Goal: Information Seeking & Learning: Learn about a topic

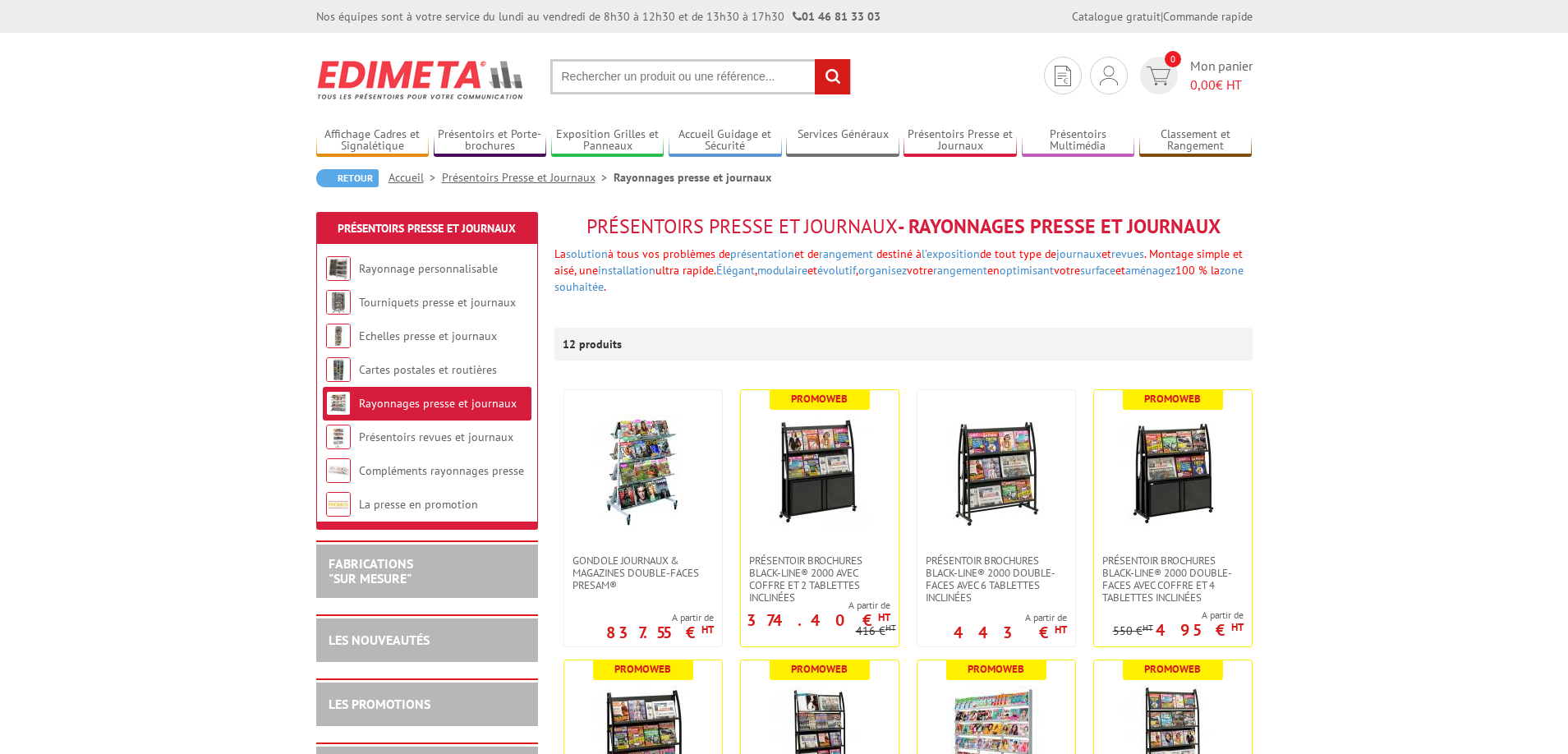
scroll to position [246, 0]
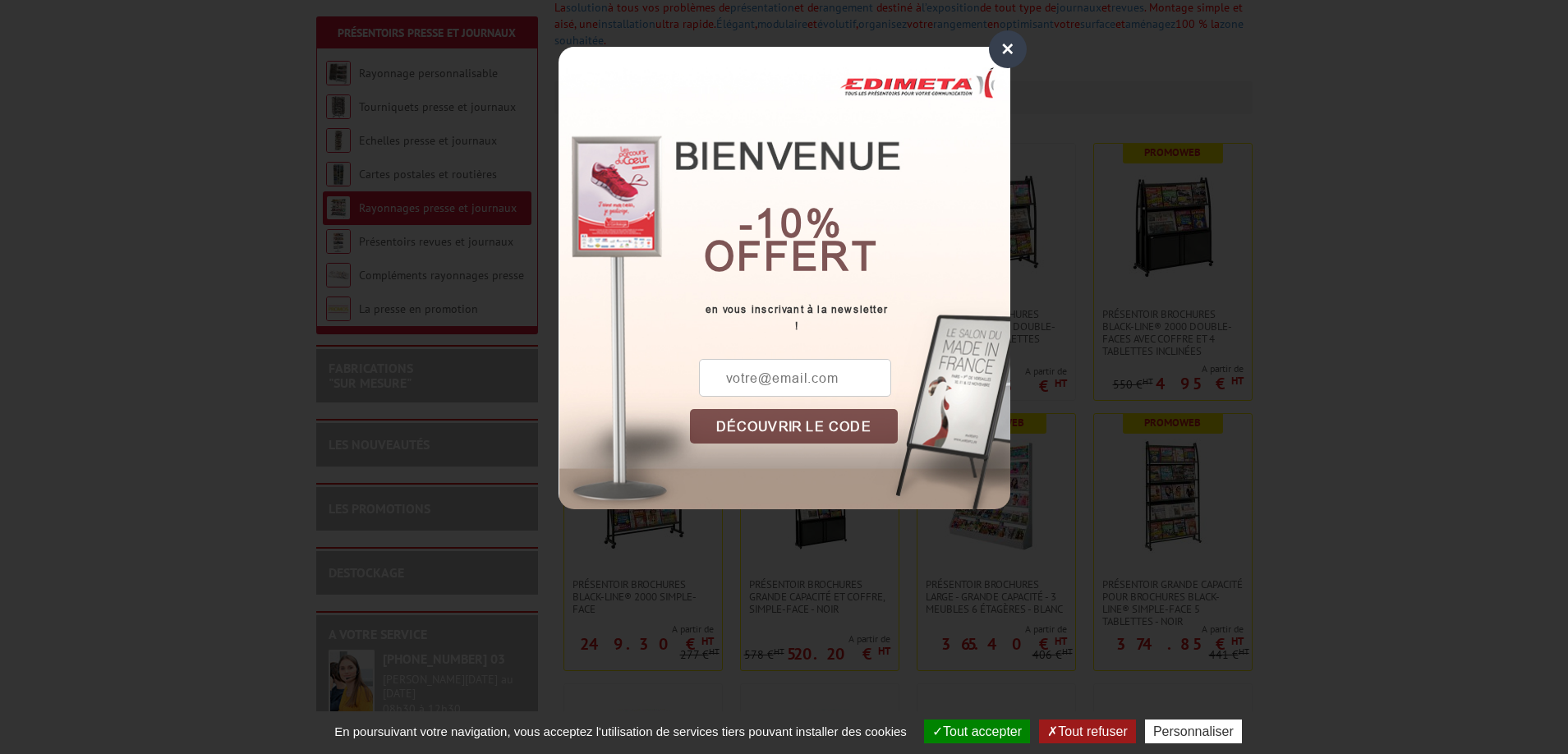
click at [1006, 49] on div "×" at bounding box center [1007, 49] width 38 height 38
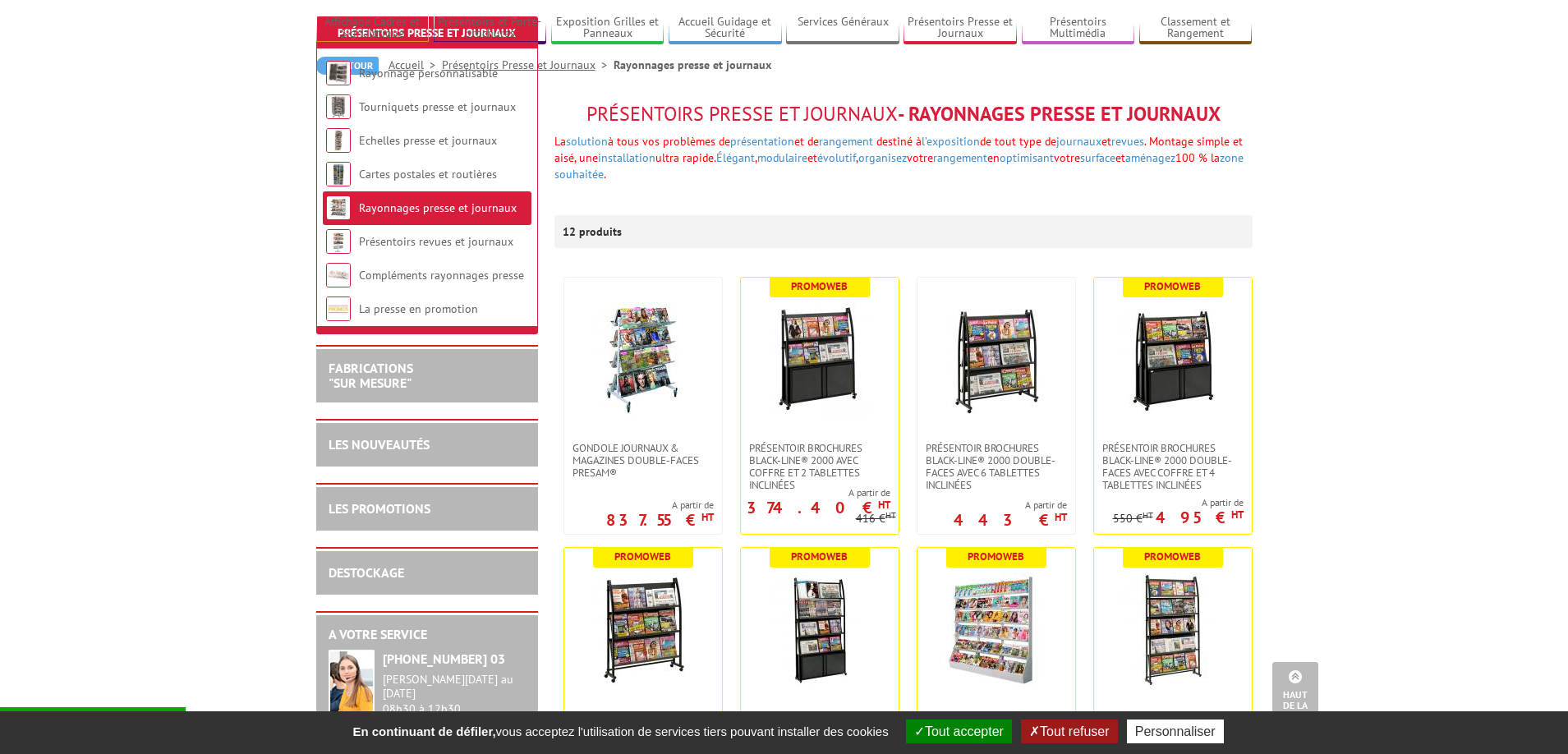
scroll to position [82, 0]
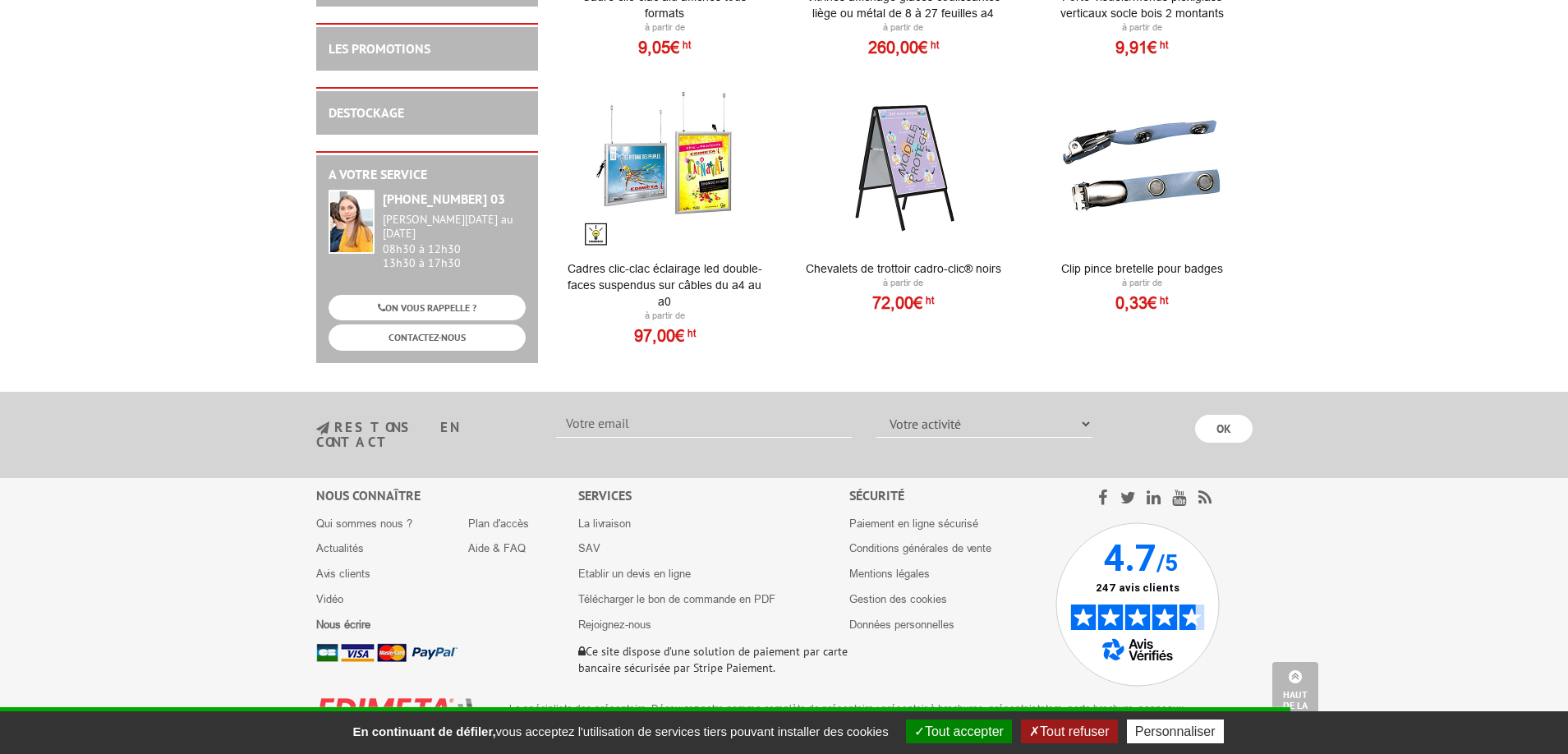
scroll to position [1459, 0]
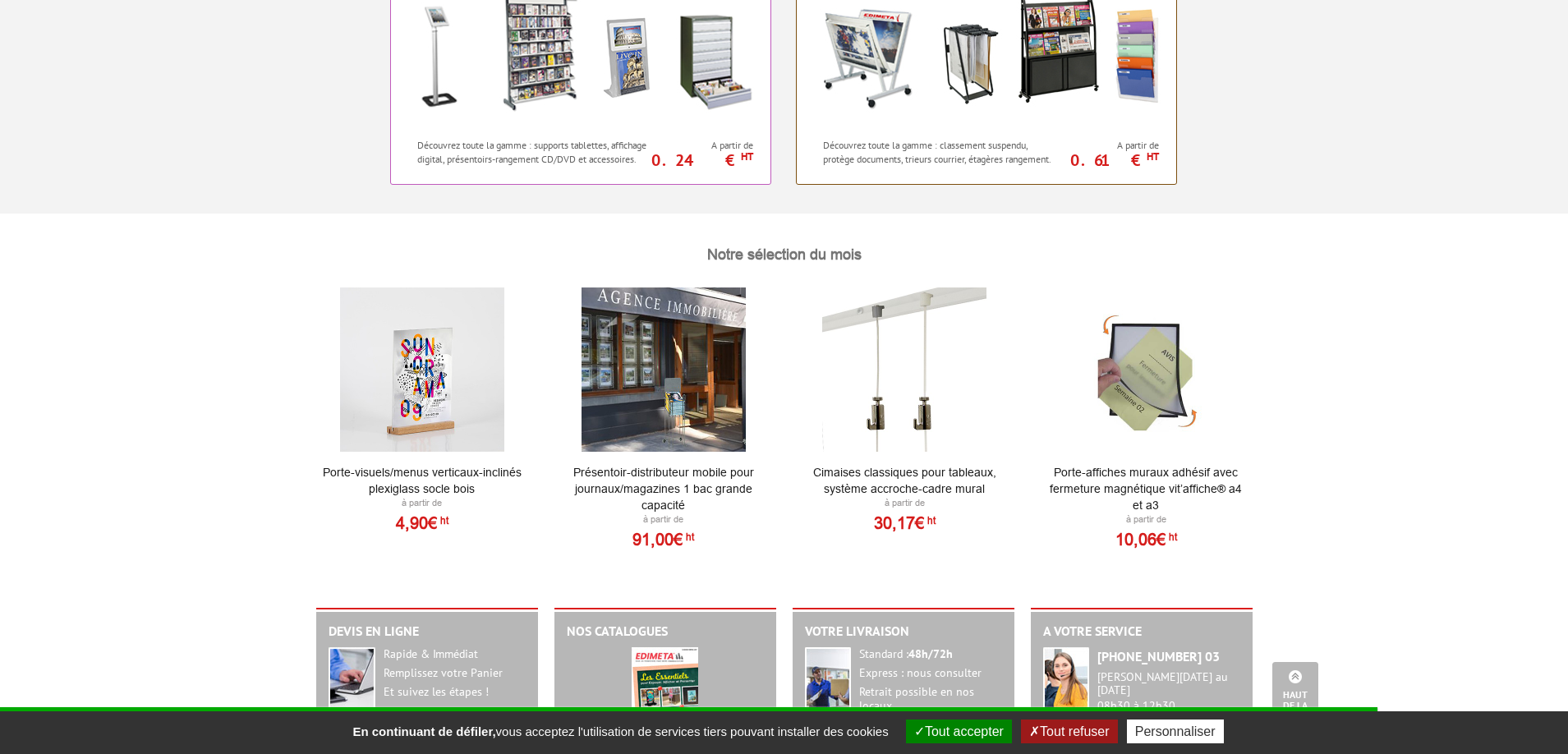
scroll to position [1643, 0]
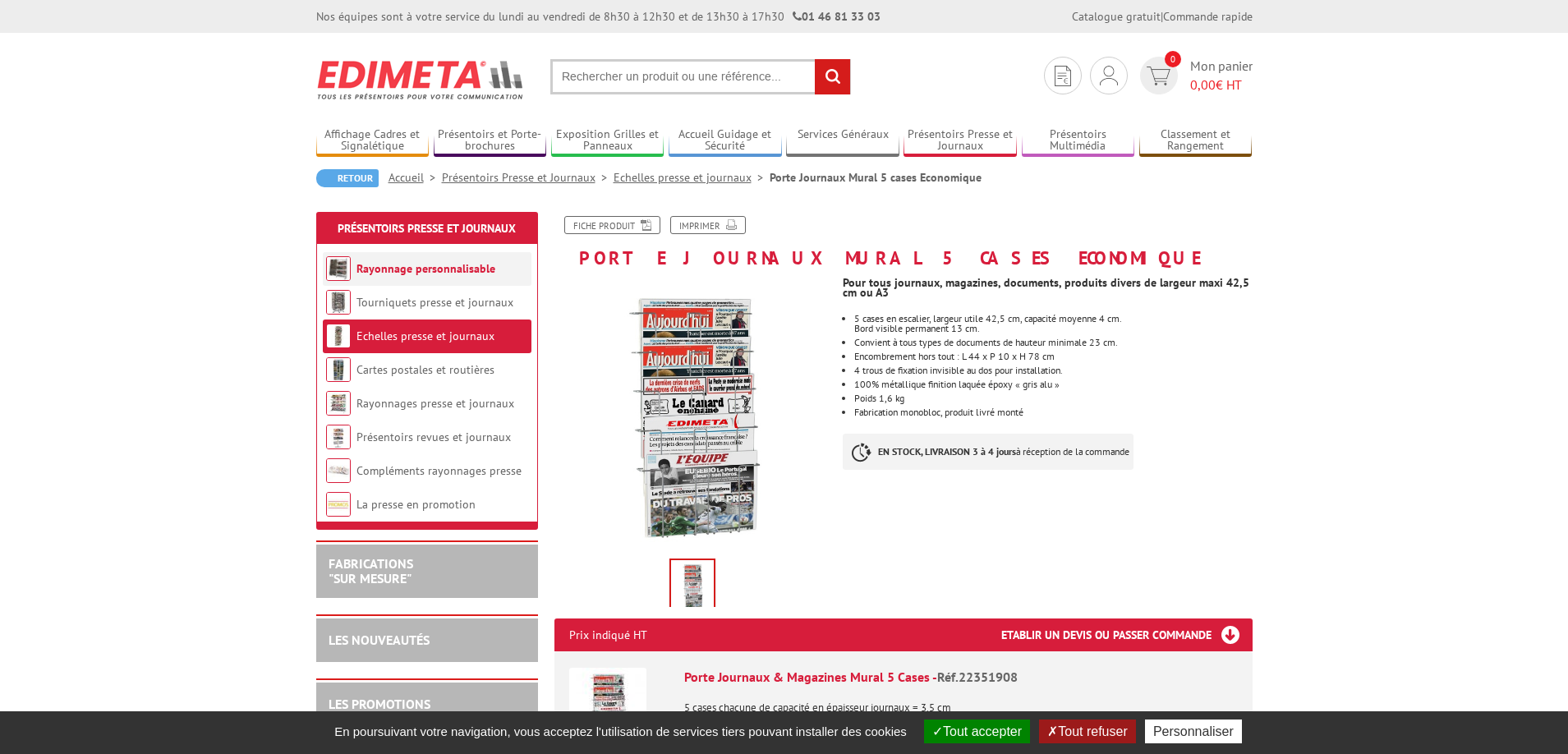
click at [368, 265] on link "Rayonnage personnalisable" at bounding box center [425, 268] width 139 height 15
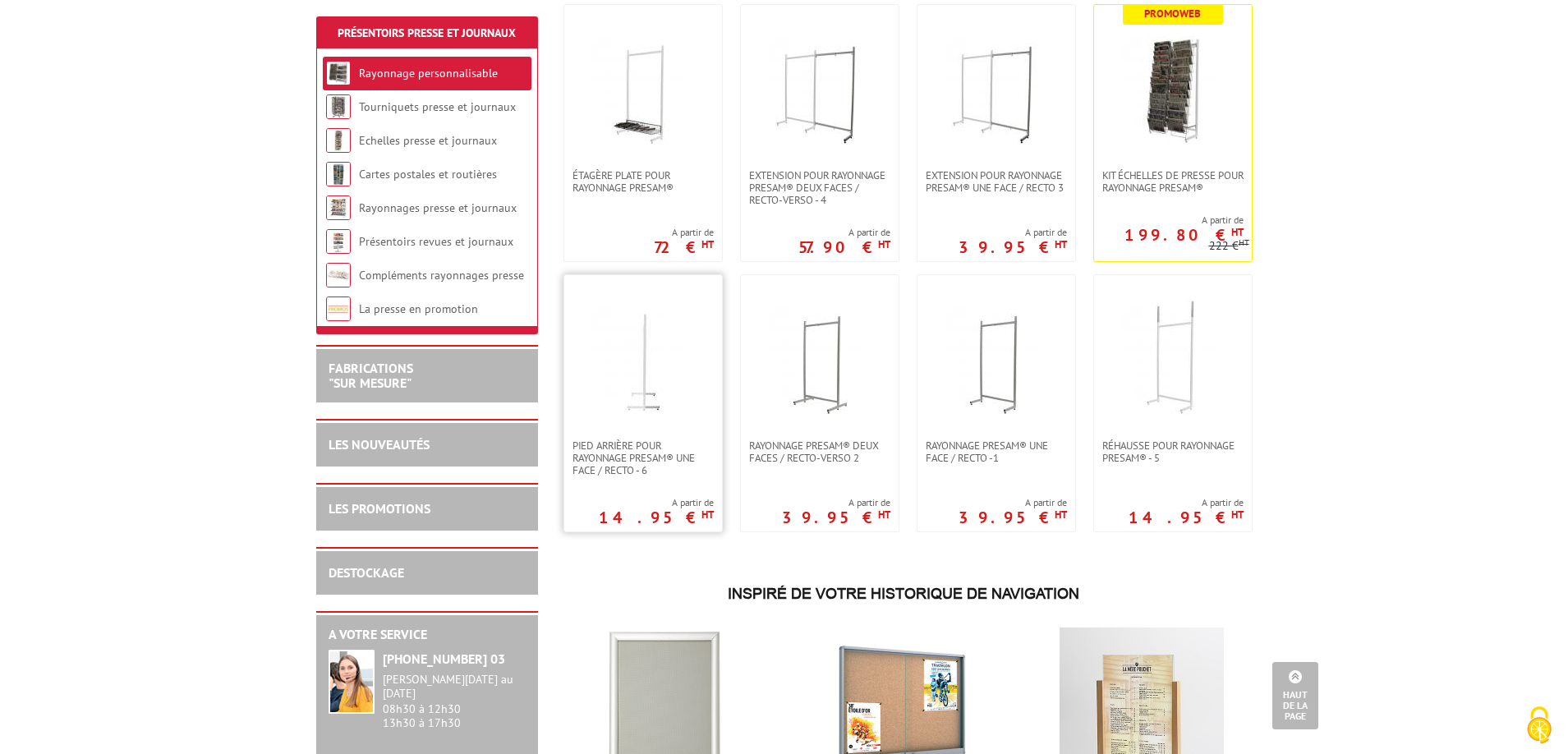
scroll to position [411, 0]
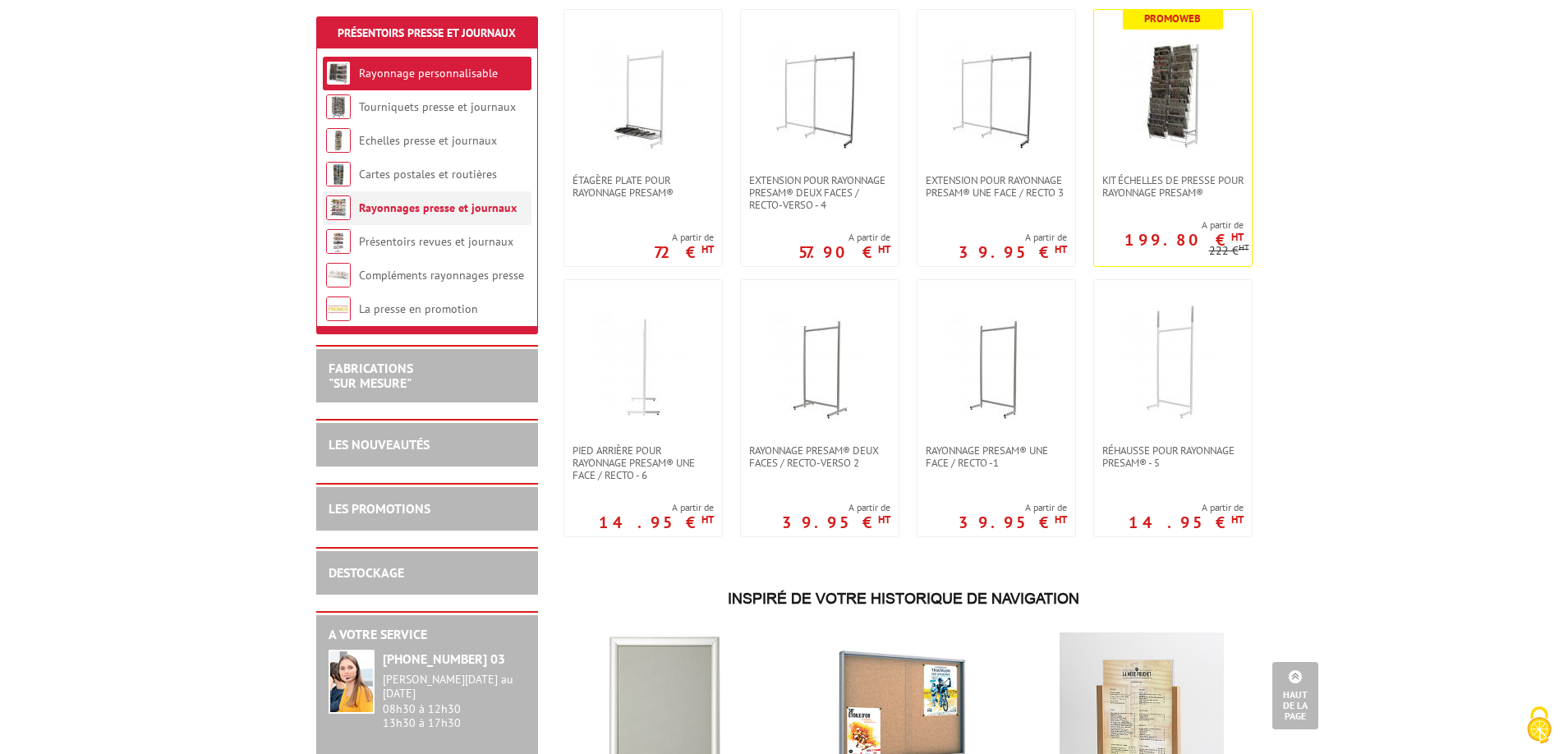
click at [402, 208] on link "Rayonnages presse et journaux" at bounding box center [438, 207] width 158 height 15
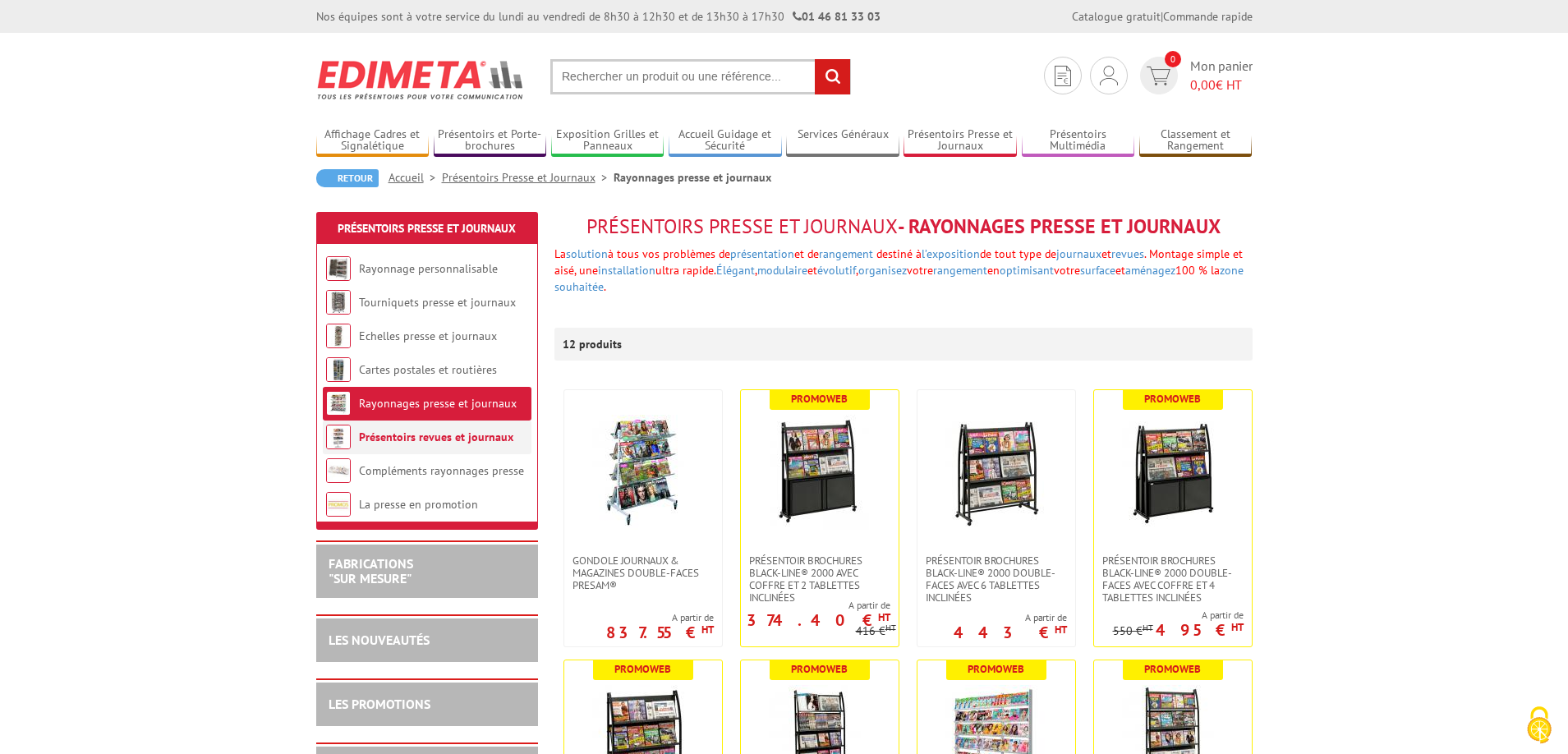
click at [388, 434] on link "Présentoirs revues et journaux" at bounding box center [436, 437] width 155 height 15
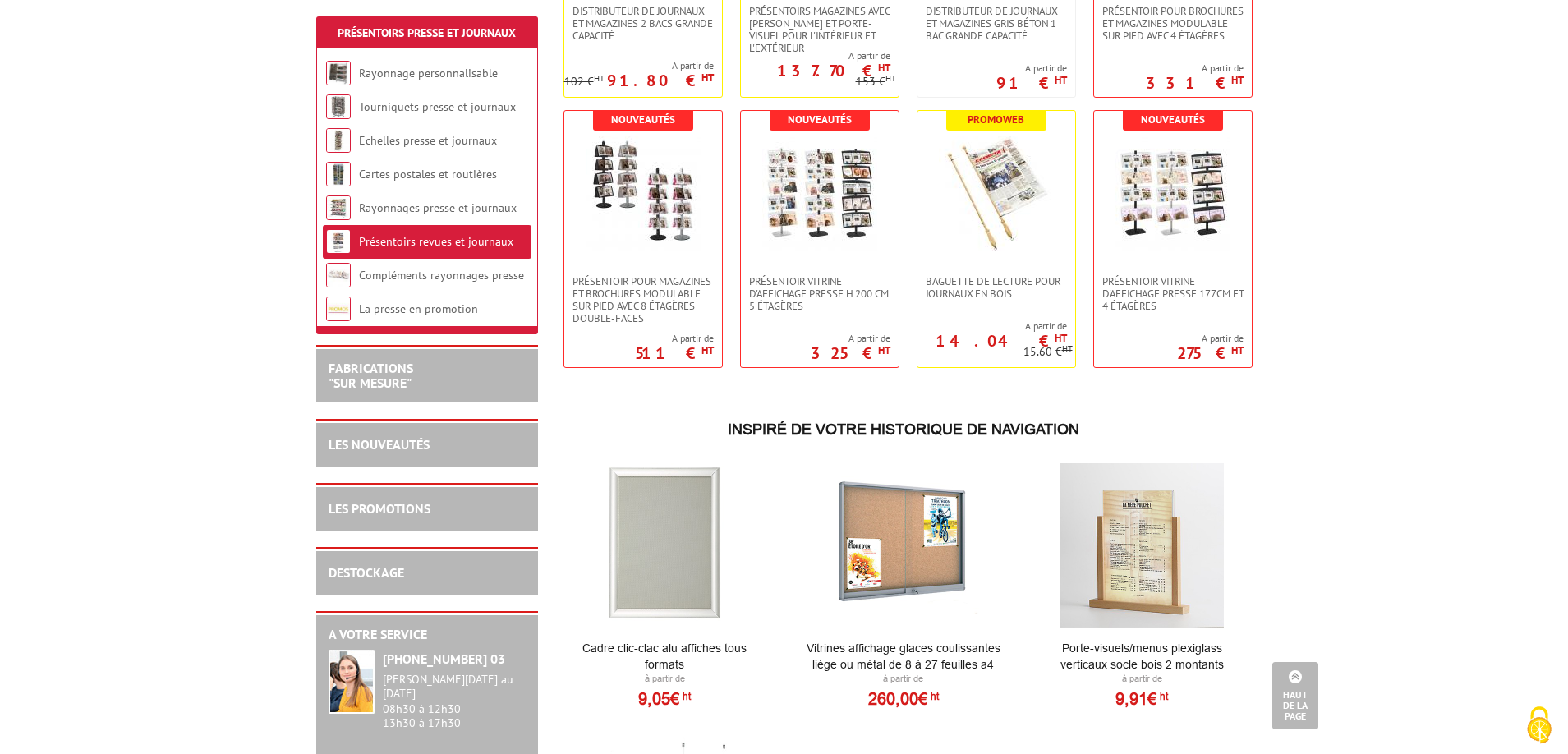
scroll to position [802, 0]
click at [407, 203] on link "Rayonnages presse et journaux" at bounding box center [438, 207] width 158 height 15
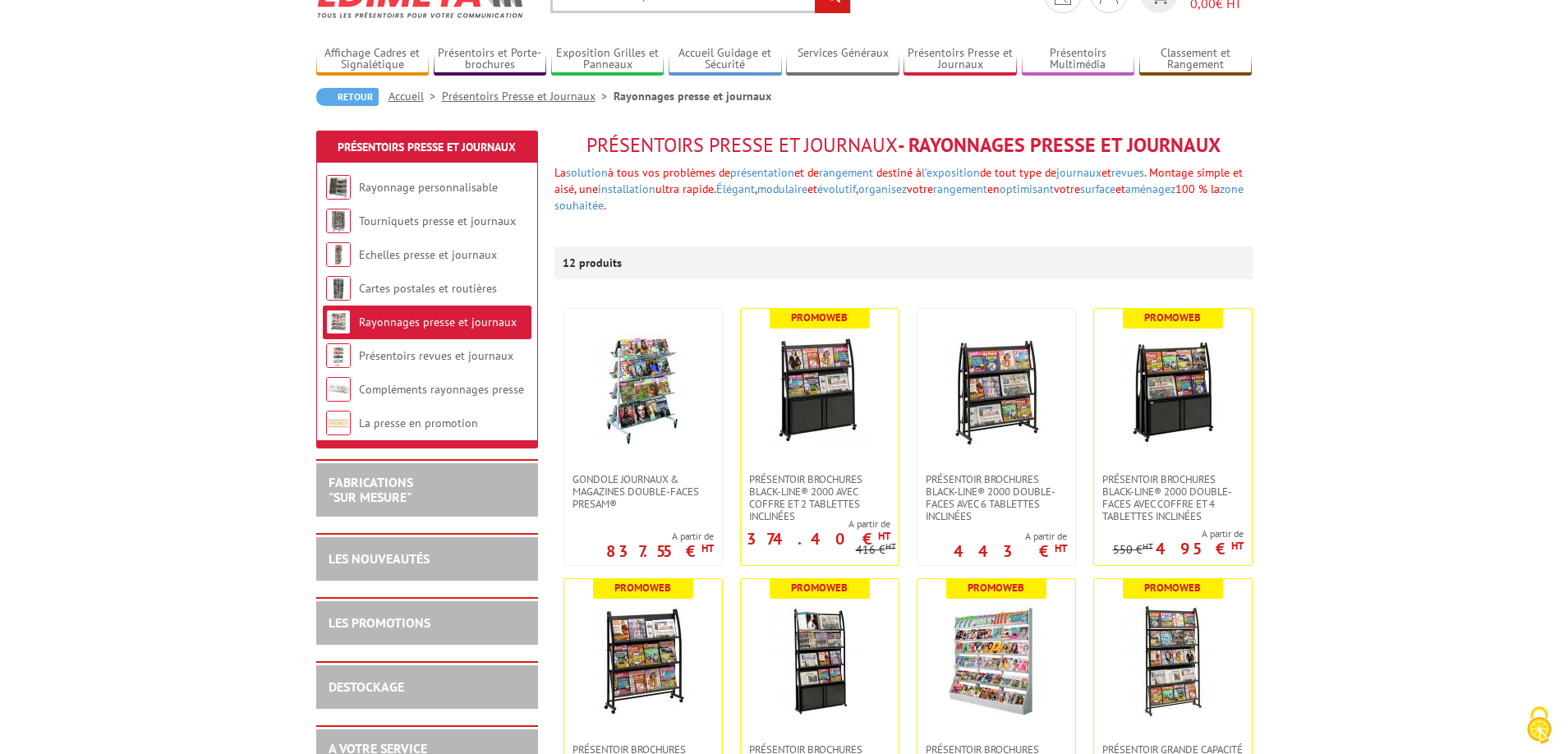
scroll to position [80, 0]
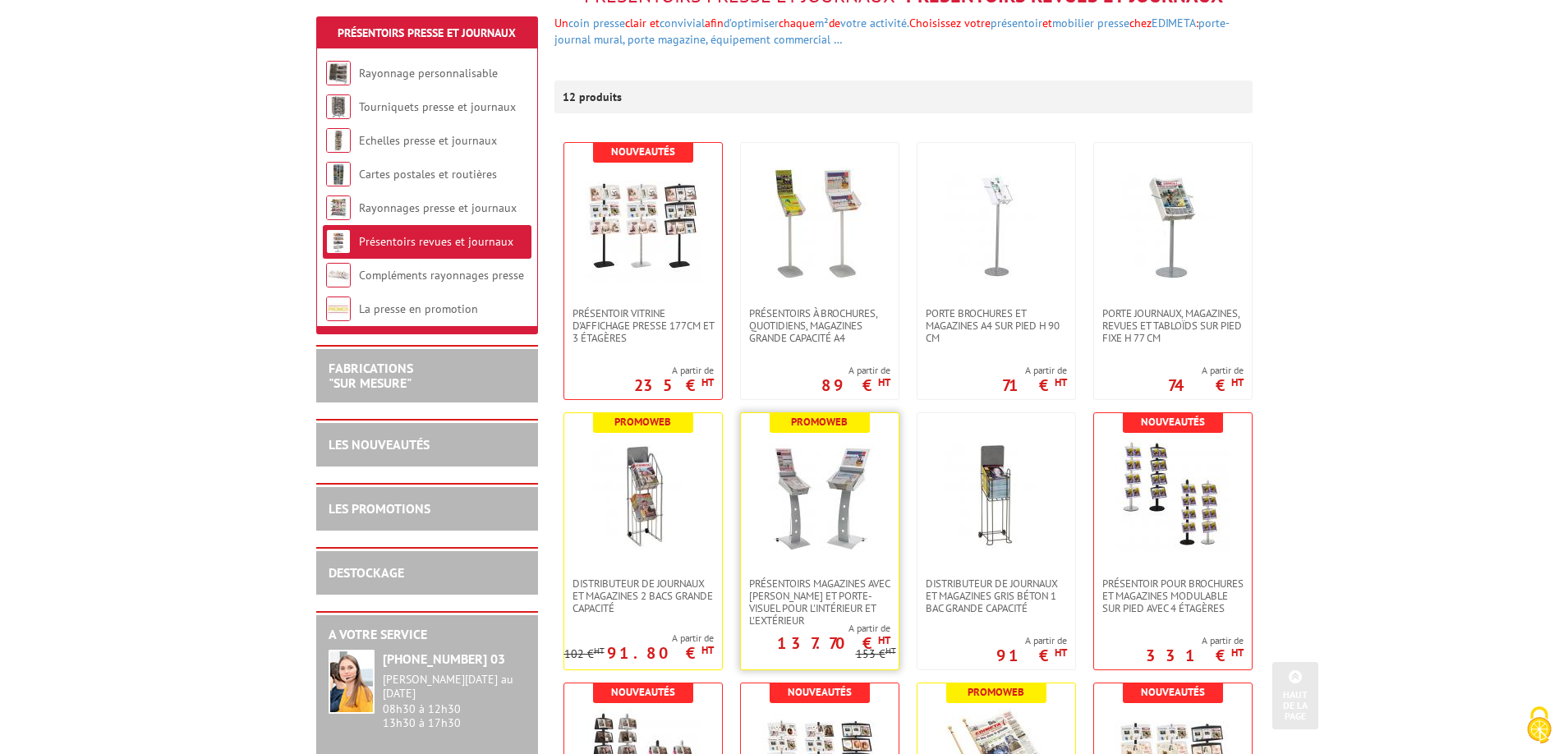
scroll to position [227, 0]
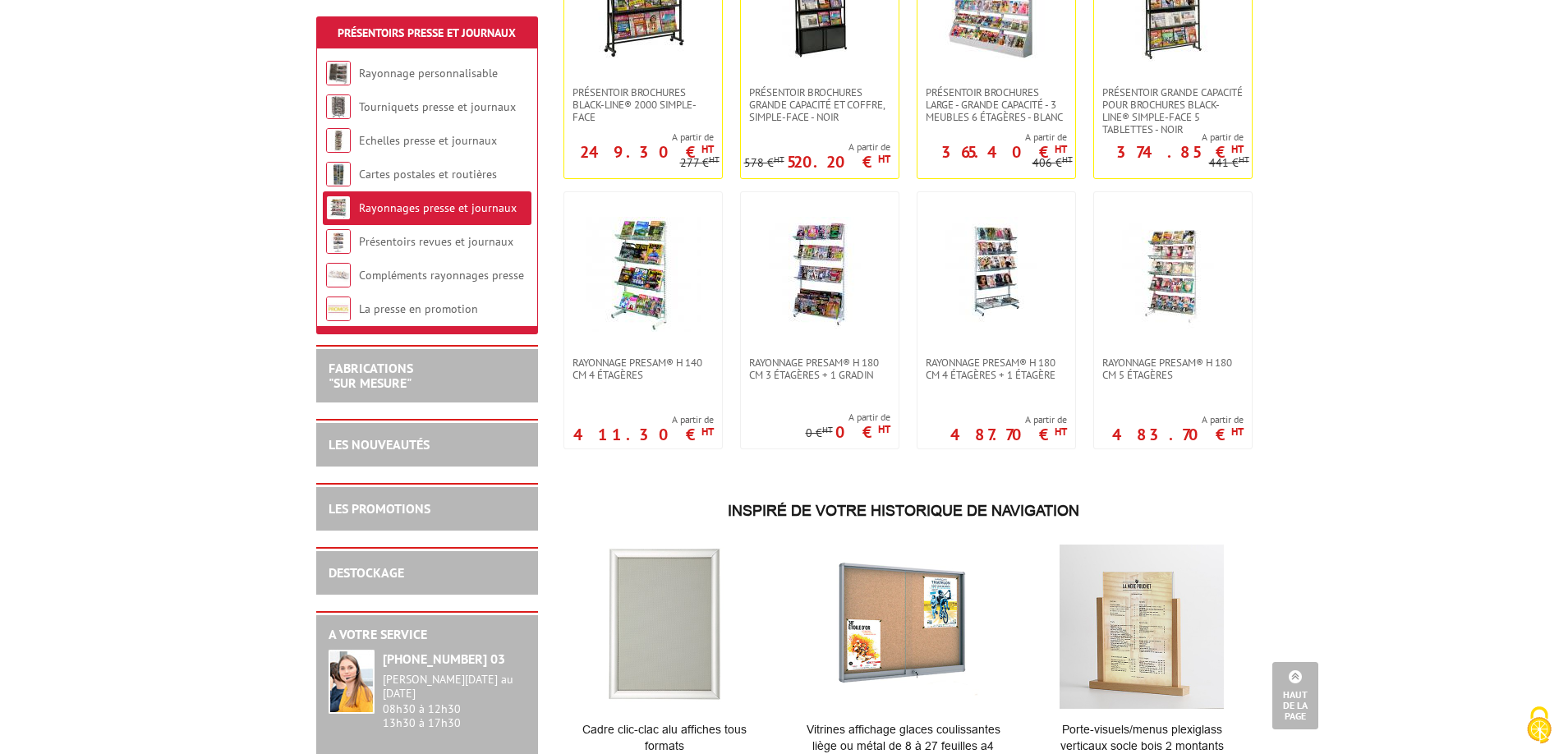
scroll to position [739, 0]
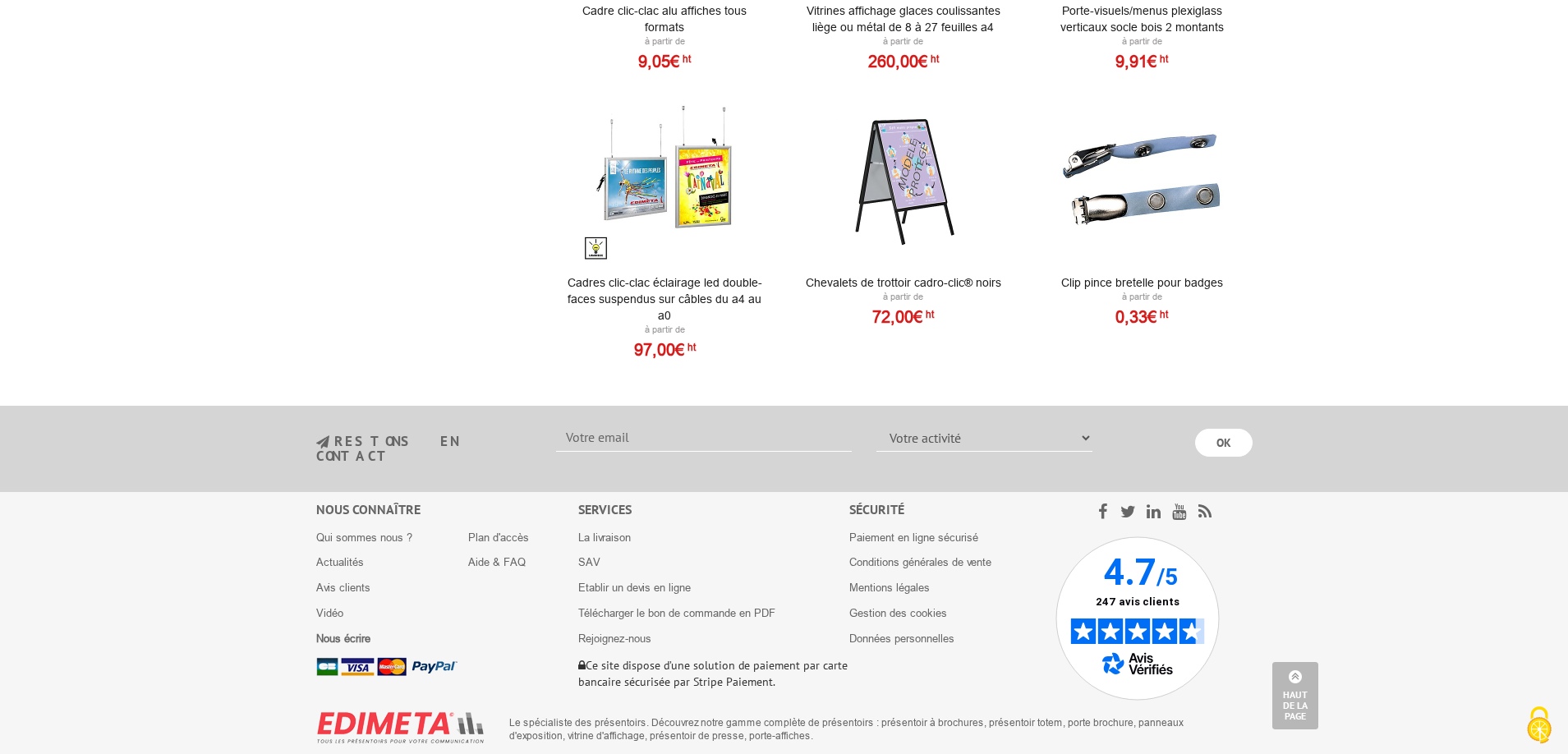
scroll to position [1214, 0]
